Goal: Information Seeking & Learning: Check status

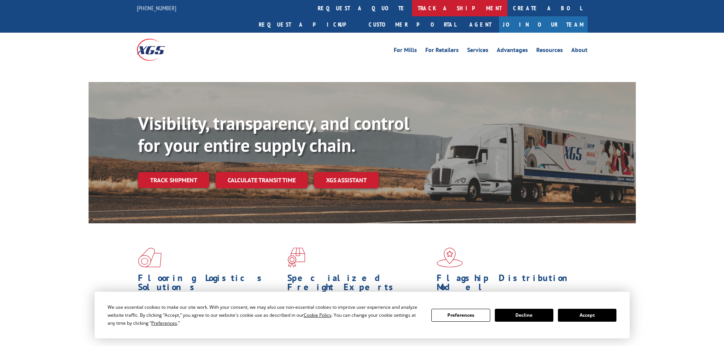
click at [412, 11] on link "track a shipment" at bounding box center [459, 8] width 95 height 16
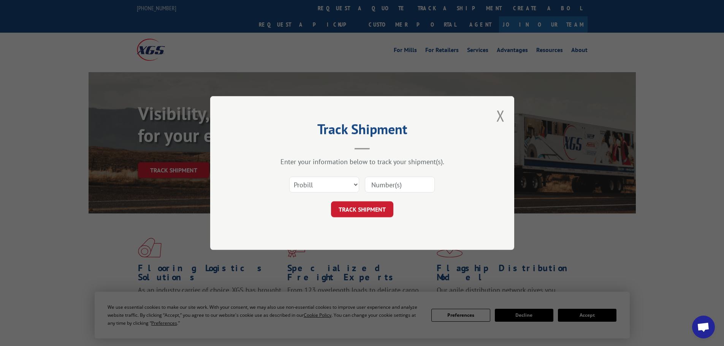
click at [305, 185] on select "Select category... Probill BOL PO" at bounding box center [324, 185] width 70 height 16
select select "bol"
click at [289, 177] on select "Select category... Probill BOL PO" at bounding box center [324, 185] width 70 height 16
click at [392, 183] on input at bounding box center [400, 185] width 70 height 16
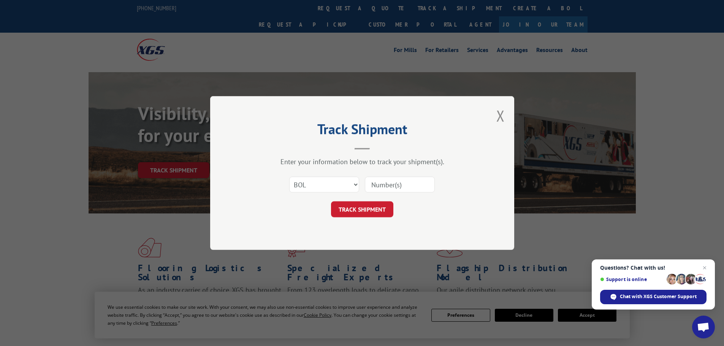
paste input "6363035"
type input "6363035"
click at [364, 213] on button "TRACK SHIPMENT" at bounding box center [362, 210] width 62 height 16
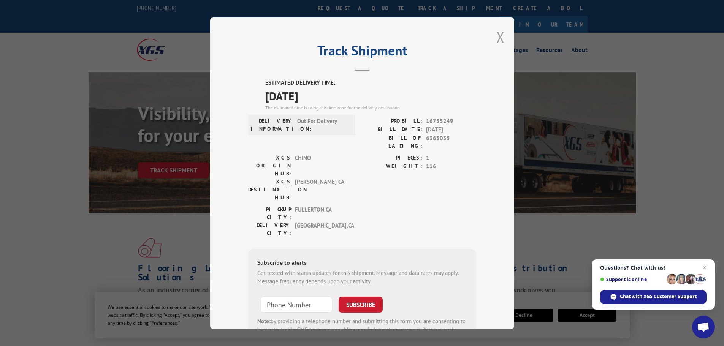
click at [497, 37] on button "Close modal" at bounding box center [501, 37] width 8 height 20
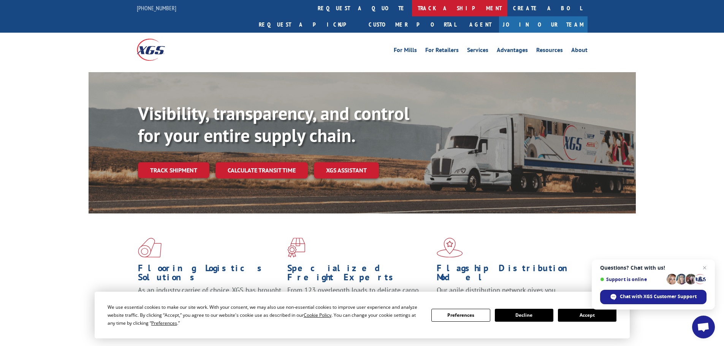
click at [412, 10] on link "track a shipment" at bounding box center [459, 8] width 95 height 16
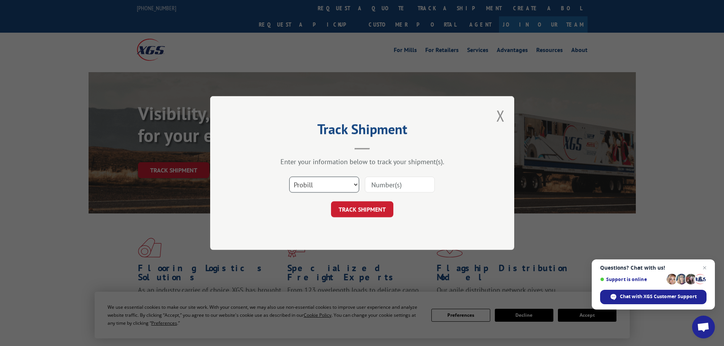
click at [309, 192] on select "Select category... Probill BOL PO" at bounding box center [324, 185] width 70 height 16
select select "bol"
click at [289, 177] on select "Select category... Probill BOL PO" at bounding box center [324, 185] width 70 height 16
click at [402, 183] on input at bounding box center [400, 185] width 70 height 16
paste input "6359845"
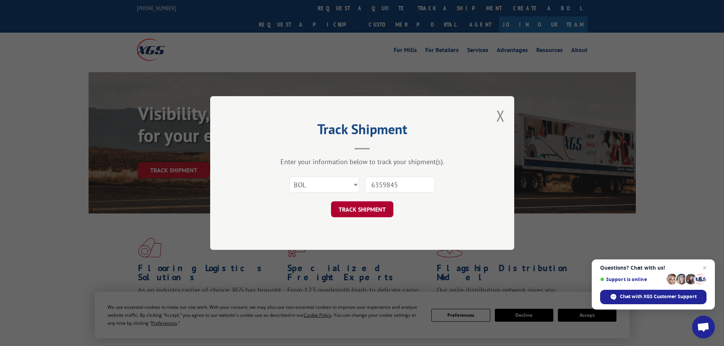
type input "6359845"
click at [364, 207] on button "TRACK SHIPMENT" at bounding box center [362, 210] width 62 height 16
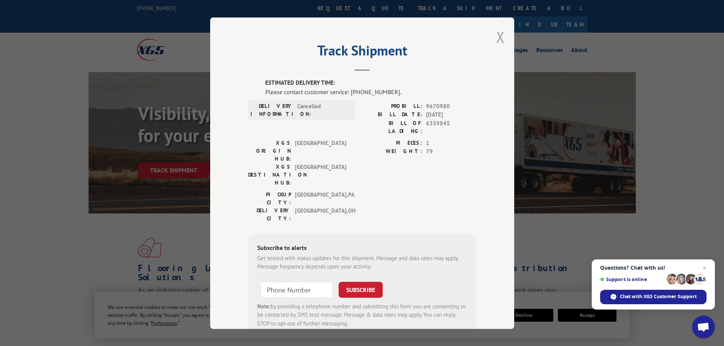
click at [497, 35] on button "Close modal" at bounding box center [501, 37] width 8 height 20
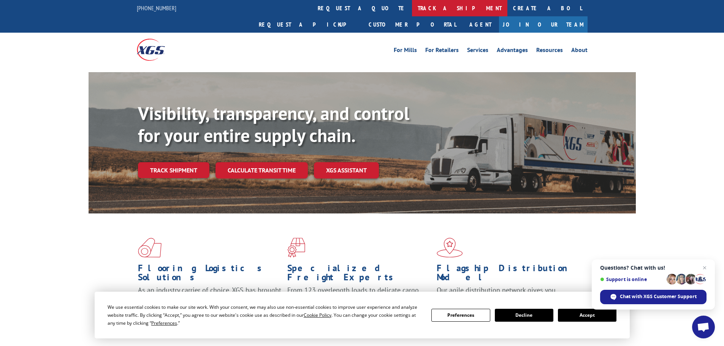
click at [412, 7] on link "track a shipment" at bounding box center [459, 8] width 95 height 16
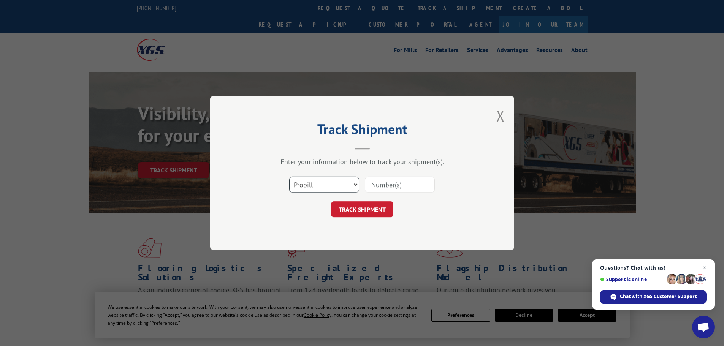
click at [308, 187] on select "Select category... Probill BOL PO" at bounding box center [324, 185] width 70 height 16
select select "bol"
click at [289, 177] on select "Select category... Probill BOL PO" at bounding box center [324, 185] width 70 height 16
click at [409, 182] on input at bounding box center [400, 185] width 70 height 16
paste input "5176354"
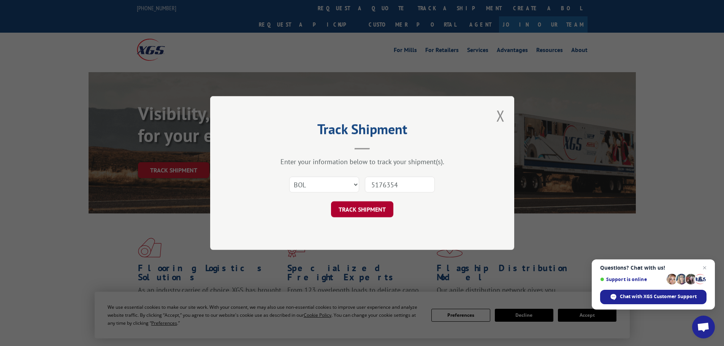
type input "5176354"
click at [372, 204] on button "TRACK SHIPMENT" at bounding box center [362, 210] width 62 height 16
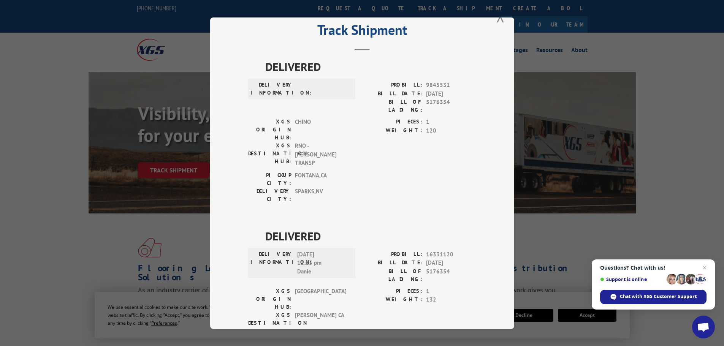
scroll to position [38, 0]
